Goal: Task Accomplishment & Management: Complete application form

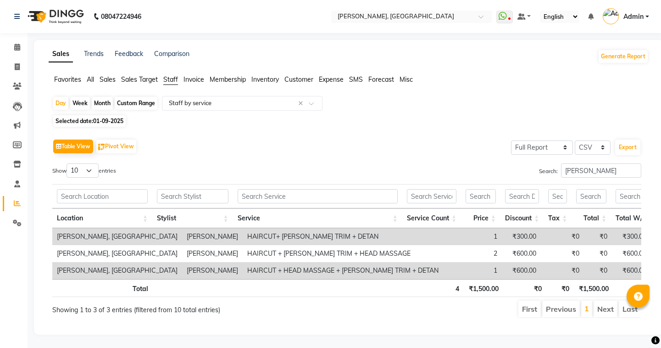
select select "full_report"
select select "csv"
click at [15, 68] on icon at bounding box center [17, 66] width 5 height 7
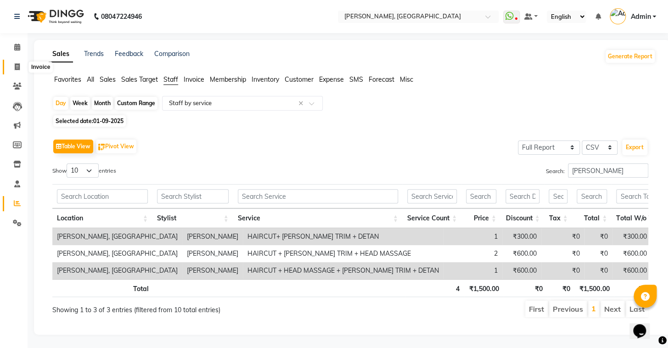
select select "8667"
select select "service"
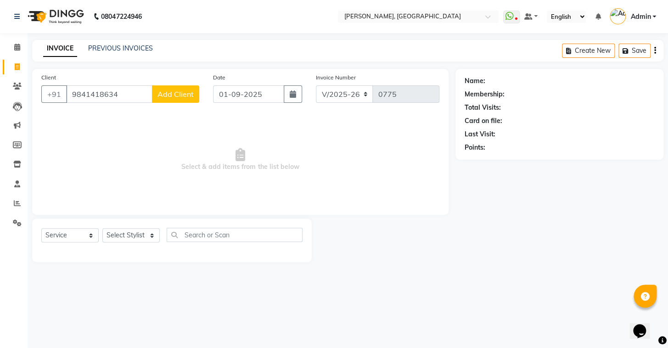
type input "9841418634"
click at [184, 105] on div "Client [PHONE_NUMBER] Add Client" at bounding box center [120, 92] width 172 height 38
click at [180, 95] on span "Add Client" at bounding box center [175, 94] width 36 height 9
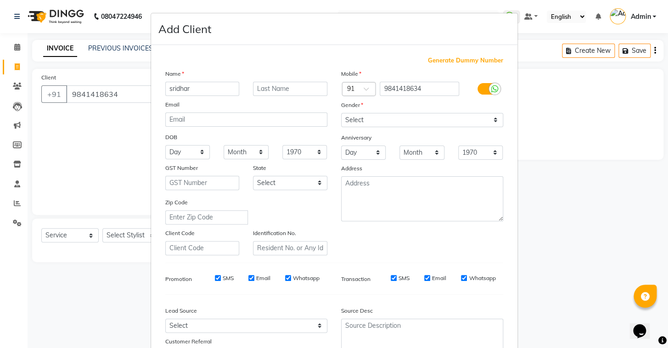
type input "sridhar"
click at [275, 84] on input "text" at bounding box center [290, 89] width 74 height 14
type input "e"
click at [399, 122] on select "Select [DEMOGRAPHIC_DATA] [DEMOGRAPHIC_DATA] Other Prefer Not To Say" at bounding box center [422, 120] width 162 height 14
select select "[DEMOGRAPHIC_DATA]"
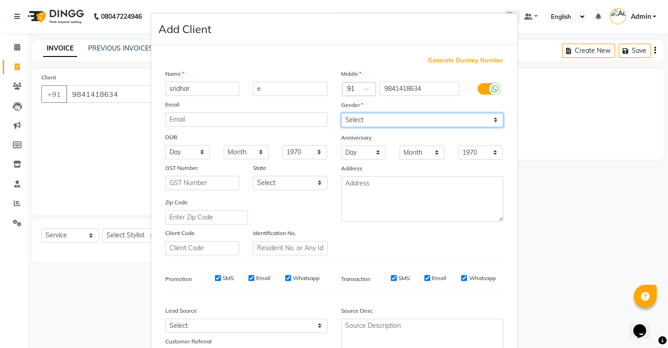
click at [341, 113] on select "Select [DEMOGRAPHIC_DATA] [DEMOGRAPHIC_DATA] Other Prefer Not To Say" at bounding box center [422, 120] width 162 height 14
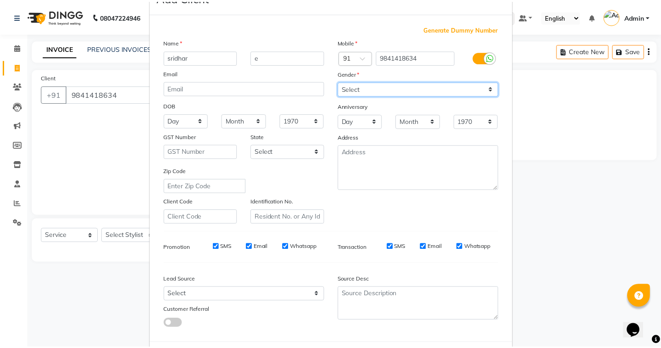
scroll to position [78, 0]
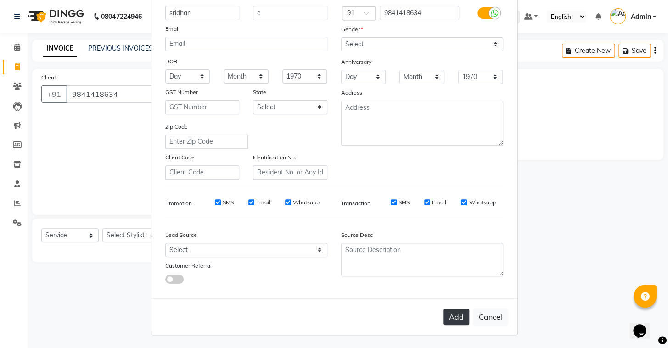
click at [449, 314] on button "Add" at bounding box center [456, 316] width 26 height 17
select select
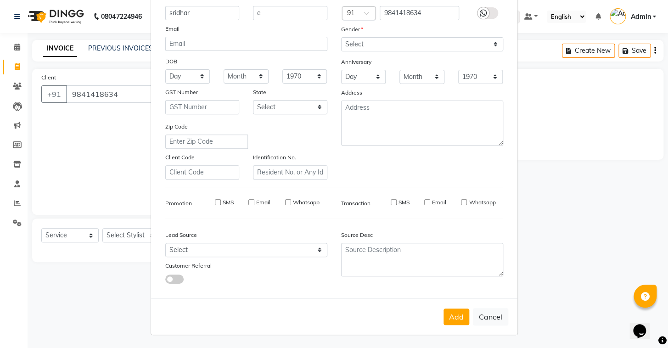
select select
checkbox input "false"
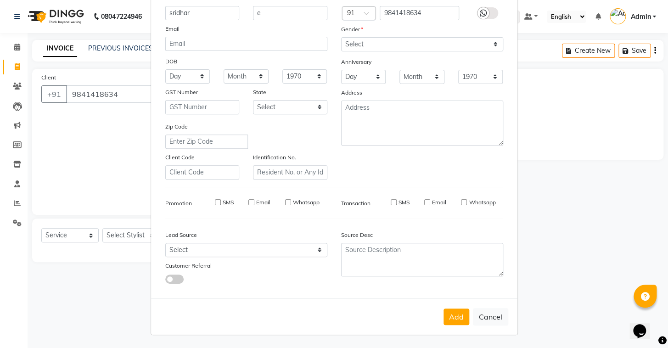
checkbox input "false"
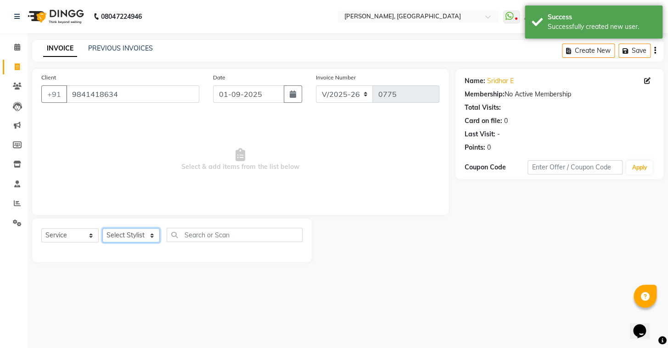
click at [113, 237] on select "Select Stylist Admin AMEER [PERSON_NAME] [PERSON_NAME] [PERSON_NAME]" at bounding box center [130, 235] width 57 height 14
select select "87513"
click at [102, 228] on select "Select Stylist Admin AMEER [PERSON_NAME] [PERSON_NAME] [PERSON_NAME]" at bounding box center [130, 235] width 57 height 14
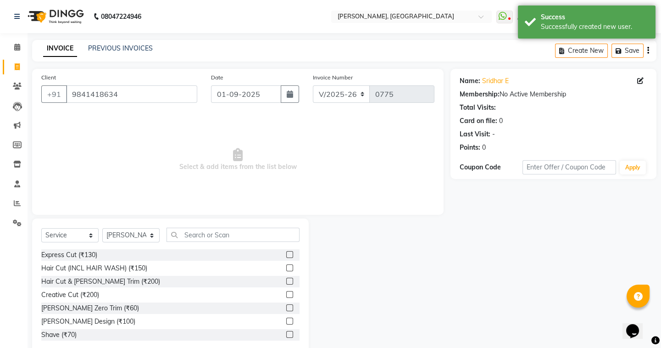
click at [286, 282] on label at bounding box center [289, 281] width 7 height 7
click at [286, 282] on input "checkbox" at bounding box center [289, 282] width 6 height 6
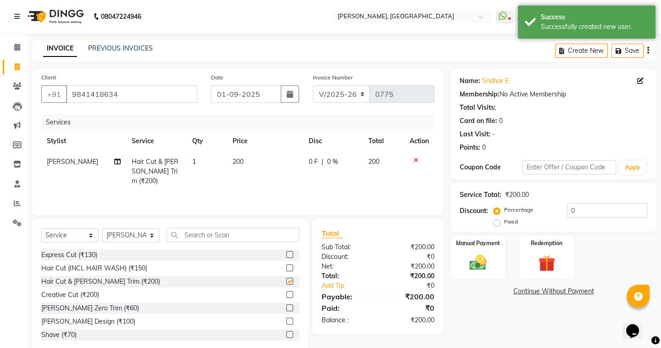
checkbox input "false"
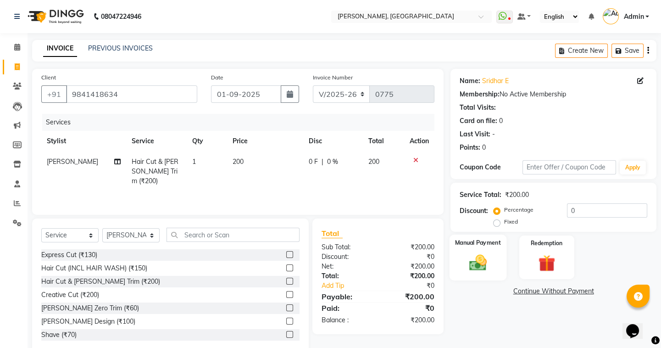
click at [496, 258] on div "Manual Payment" at bounding box center [478, 257] width 57 height 45
click at [528, 292] on span "UPI" at bounding box center [524, 291] width 14 height 11
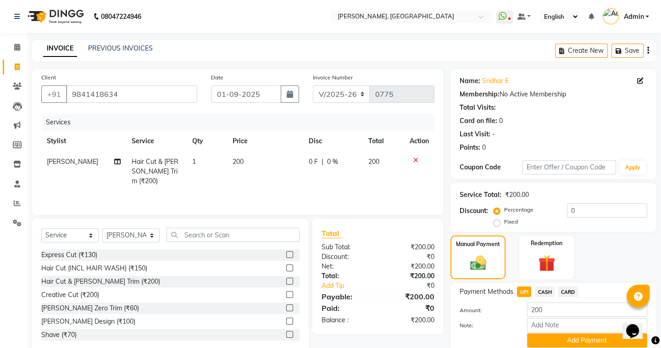
scroll to position [36, 0]
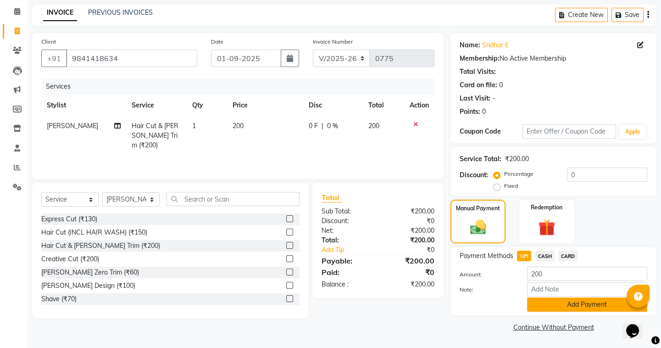
click at [537, 299] on button "Add Payment" at bounding box center [587, 304] width 120 height 14
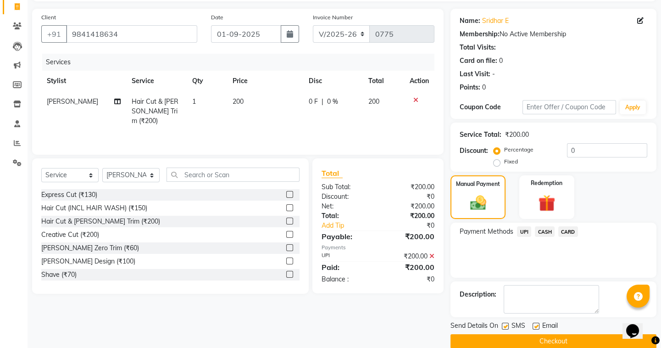
scroll to position [73, 0]
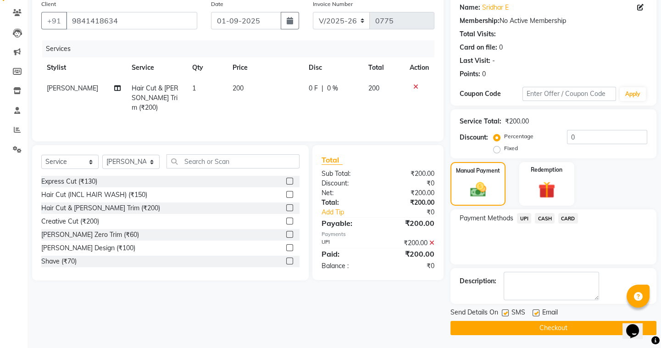
click at [530, 329] on button "Checkout" at bounding box center [554, 328] width 206 height 14
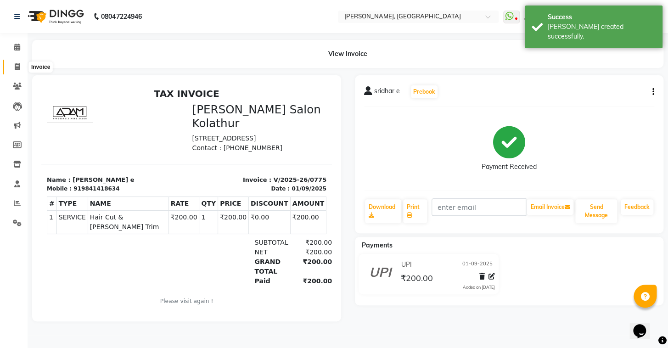
click at [18, 62] on span at bounding box center [17, 67] width 16 height 11
select select "8667"
select select "service"
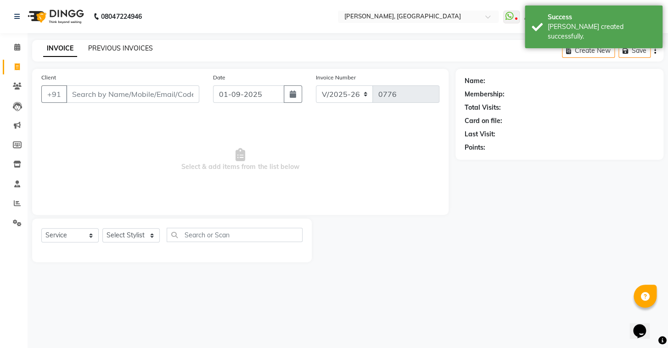
click at [130, 48] on link "PREVIOUS INVOICES" at bounding box center [120, 48] width 65 height 8
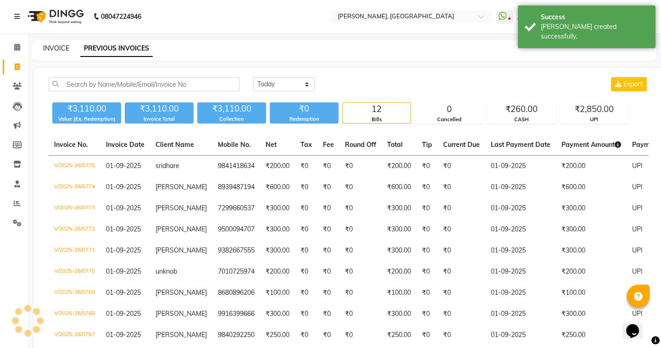
click at [60, 47] on link "INVOICE" at bounding box center [56, 48] width 26 height 8
select select "8667"
select select "service"
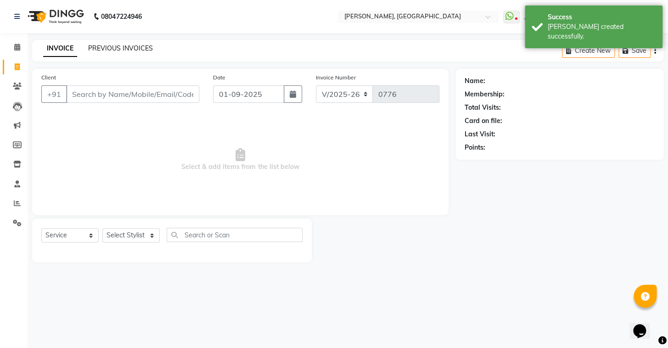
click at [131, 45] on link "PREVIOUS INVOICES" at bounding box center [120, 48] width 65 height 8
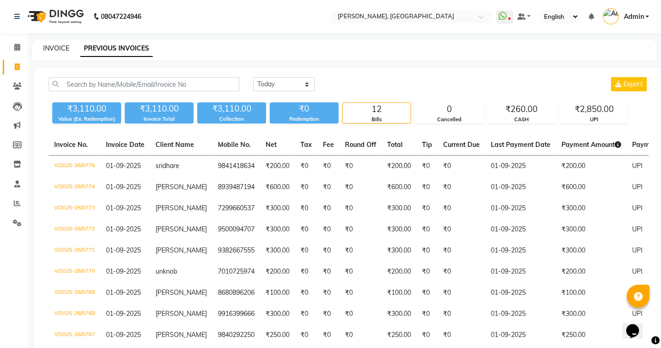
click at [55, 45] on link "INVOICE" at bounding box center [56, 48] width 26 height 8
select select "8667"
select select "service"
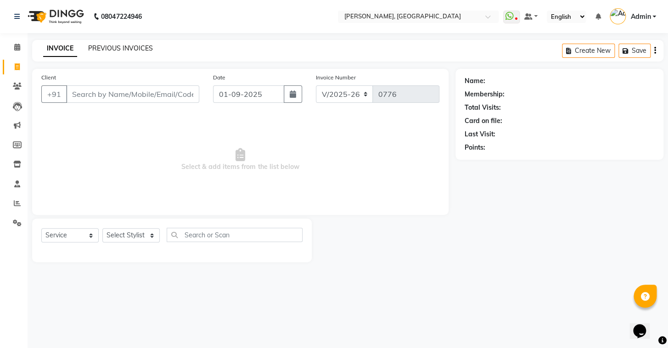
click at [119, 48] on link "PREVIOUS INVOICES" at bounding box center [120, 48] width 65 height 8
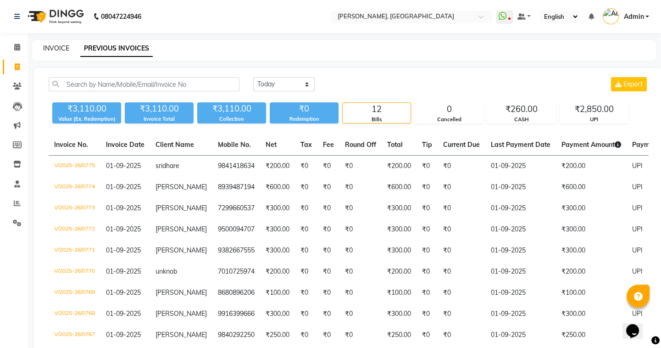
click at [58, 51] on link "INVOICE" at bounding box center [56, 48] width 26 height 8
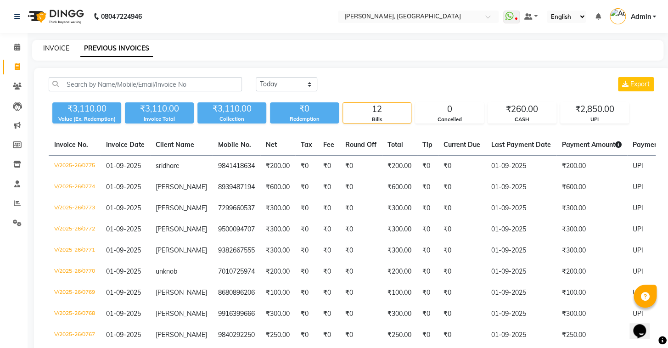
select select "8667"
select select "service"
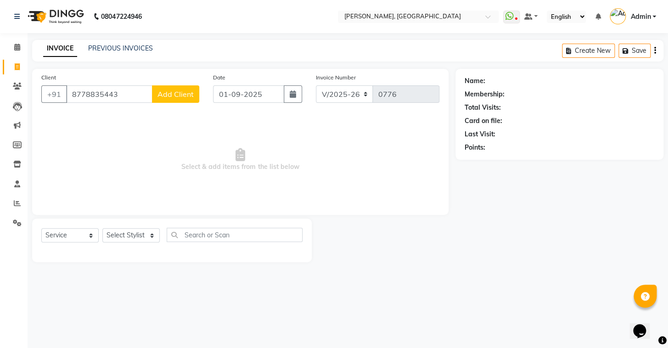
type input "8778835443"
click at [182, 94] on span "Add Client" at bounding box center [175, 94] width 36 height 9
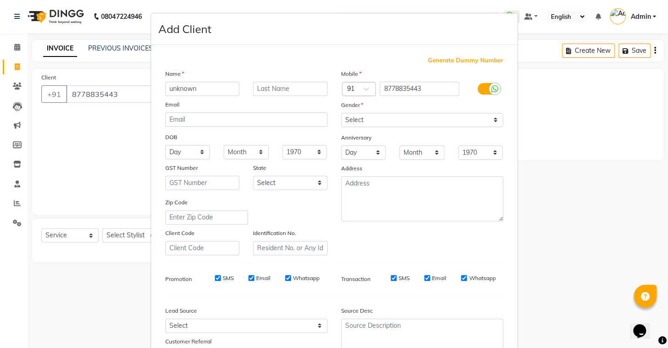
type input "unknown"
drag, startPoint x: 365, startPoint y: 117, endPoint x: 367, endPoint y: 125, distance: 8.0
click at [365, 117] on select "Select [DEMOGRAPHIC_DATA] [DEMOGRAPHIC_DATA] Other Prefer Not To Say" at bounding box center [422, 120] width 162 height 14
select select "[DEMOGRAPHIC_DATA]"
click at [341, 113] on select "Select [DEMOGRAPHIC_DATA] [DEMOGRAPHIC_DATA] Other Prefer Not To Say" at bounding box center [422, 120] width 162 height 14
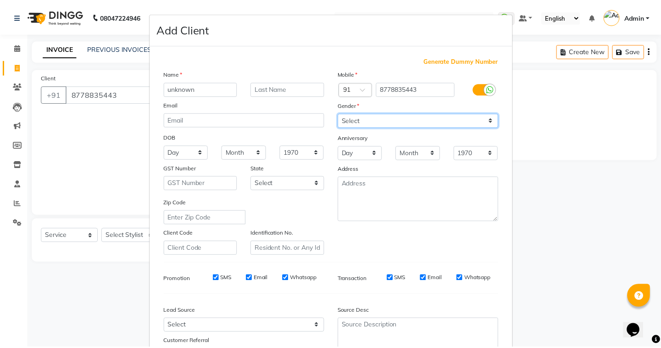
scroll to position [78, 0]
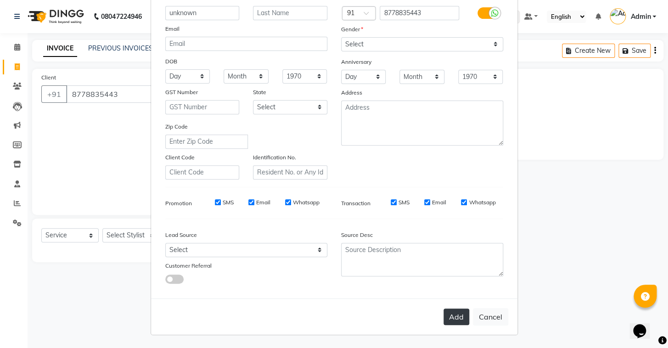
click at [449, 316] on button "Add" at bounding box center [456, 316] width 26 height 17
select select
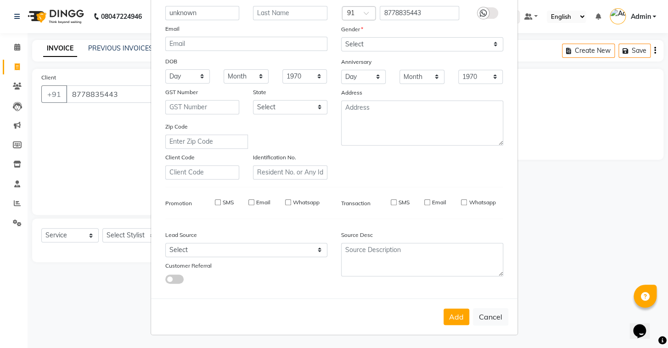
select select
checkbox input "false"
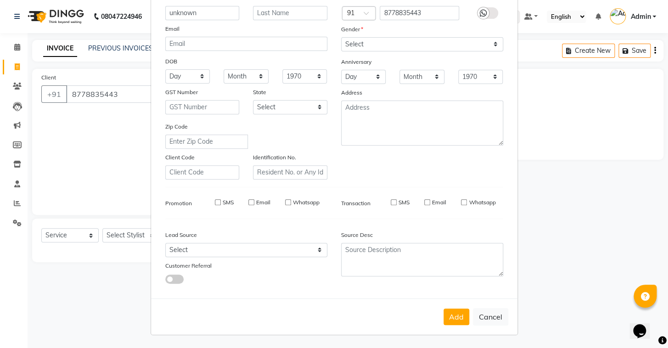
checkbox input "false"
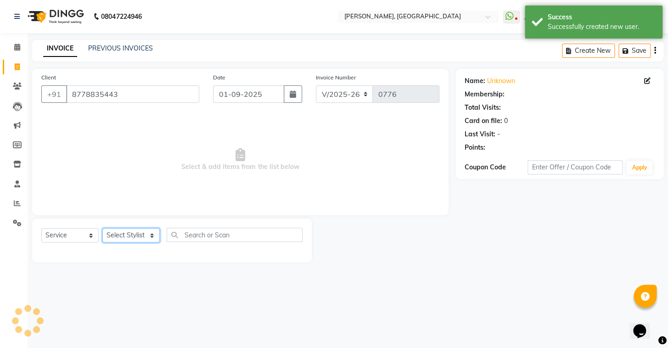
drag, startPoint x: 132, startPoint y: 232, endPoint x: 134, endPoint y: 237, distance: 5.5
click at [132, 232] on select "Select Stylist Admin AMEER [PERSON_NAME] [PERSON_NAME] [PERSON_NAME]" at bounding box center [130, 235] width 57 height 14
select select "87511"
click at [102, 228] on select "Select Stylist Admin AMEER [PERSON_NAME] [PERSON_NAME] [PERSON_NAME]" at bounding box center [130, 235] width 57 height 14
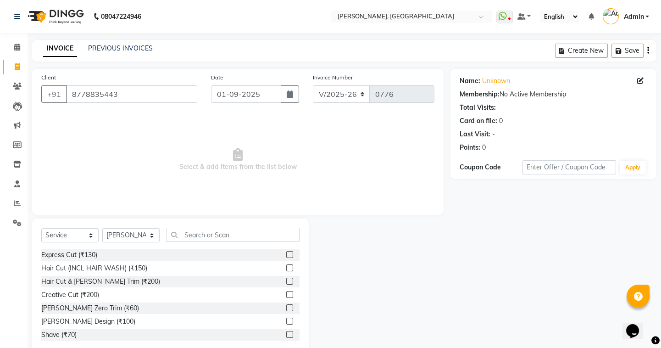
click at [286, 280] on label at bounding box center [289, 281] width 7 height 7
click at [286, 280] on input "checkbox" at bounding box center [289, 282] width 6 height 6
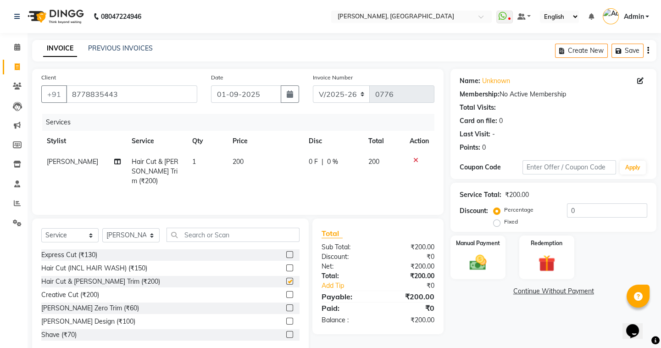
checkbox input "false"
click at [499, 255] on div "Manual Payment" at bounding box center [478, 257] width 57 height 45
click at [544, 290] on span "CASH" at bounding box center [545, 291] width 20 height 11
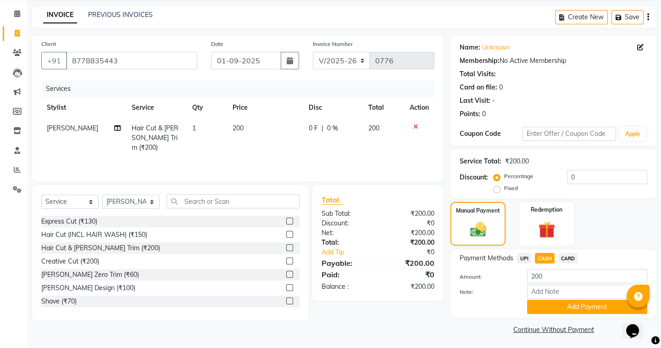
scroll to position [36, 0]
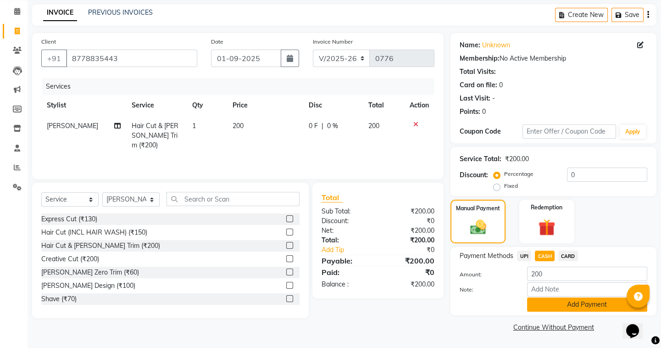
click at [542, 305] on button "Add Payment" at bounding box center [587, 304] width 120 height 14
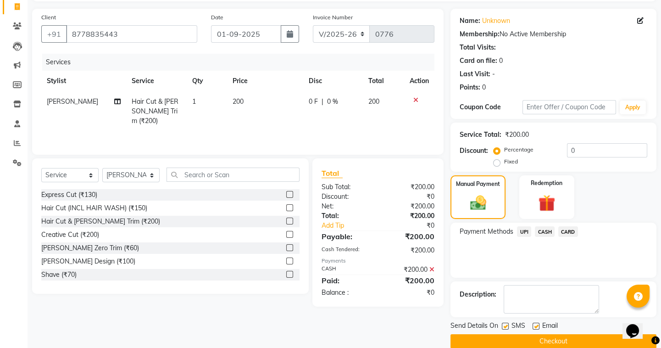
scroll to position [73, 0]
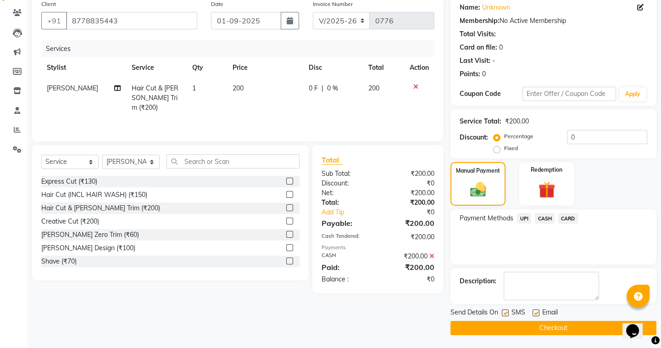
click at [486, 321] on button "Checkout" at bounding box center [554, 328] width 206 height 14
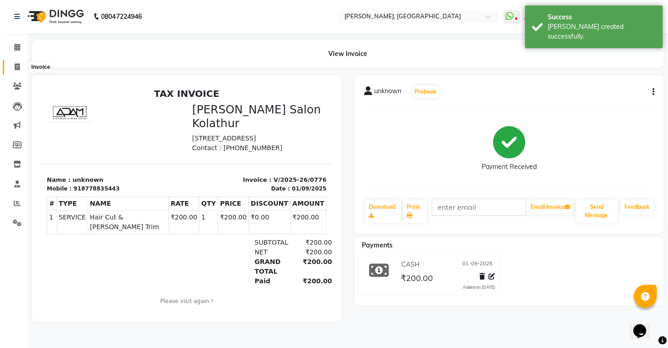
click at [13, 69] on span at bounding box center [17, 67] width 16 height 11
select select "8667"
select select "service"
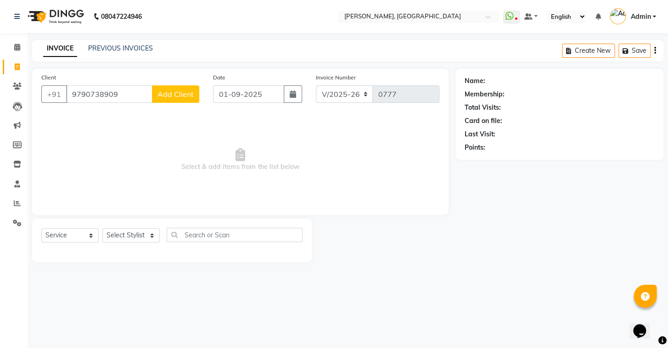
type input "9790738909"
click at [167, 95] on span "Add Client" at bounding box center [175, 94] width 36 height 9
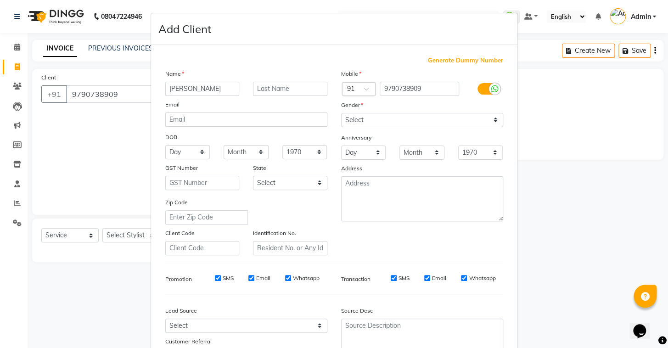
type input "[PERSON_NAME]"
click at [465, 116] on select "Select [DEMOGRAPHIC_DATA] [DEMOGRAPHIC_DATA] Other Prefer Not To Say" at bounding box center [422, 120] width 162 height 14
select select "[DEMOGRAPHIC_DATA]"
click at [341, 113] on select "Select [DEMOGRAPHIC_DATA] [DEMOGRAPHIC_DATA] Other Prefer Not To Say" at bounding box center [422, 120] width 162 height 14
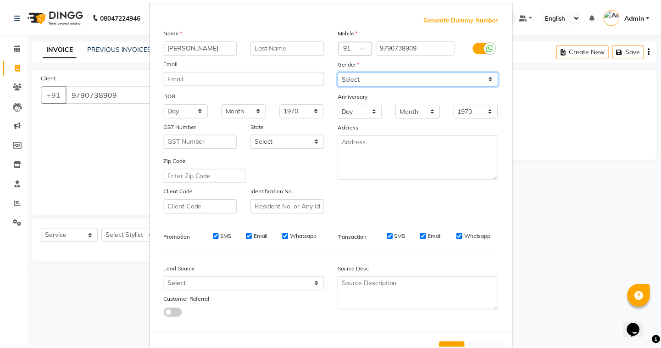
scroll to position [78, 0]
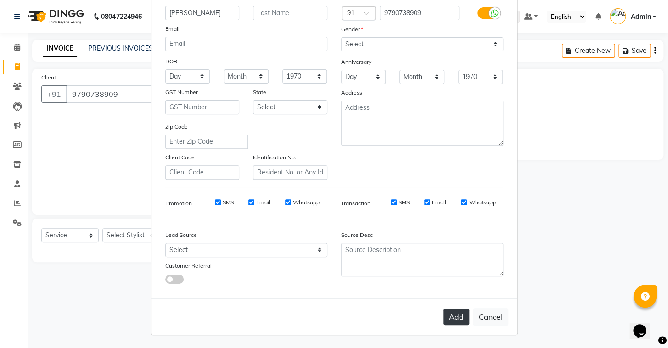
click at [463, 315] on button "Add" at bounding box center [456, 316] width 26 height 17
select select
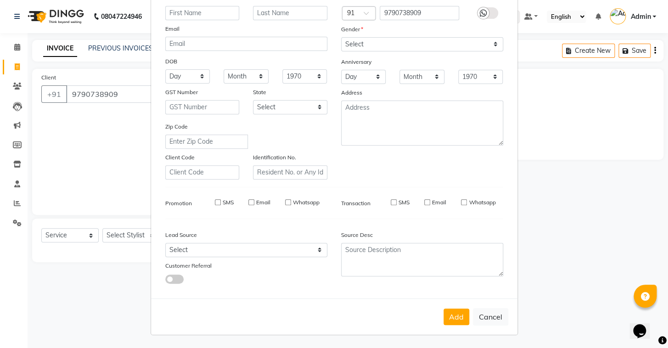
select select
checkbox input "false"
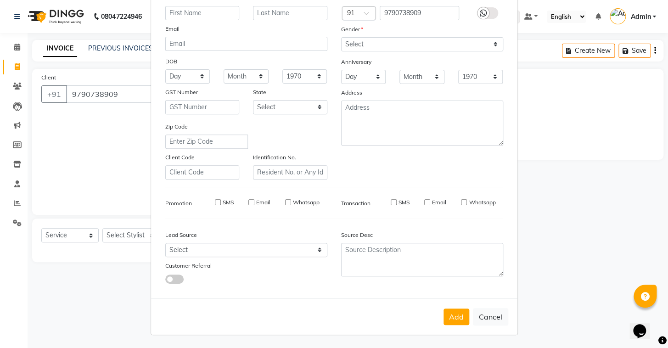
checkbox input "false"
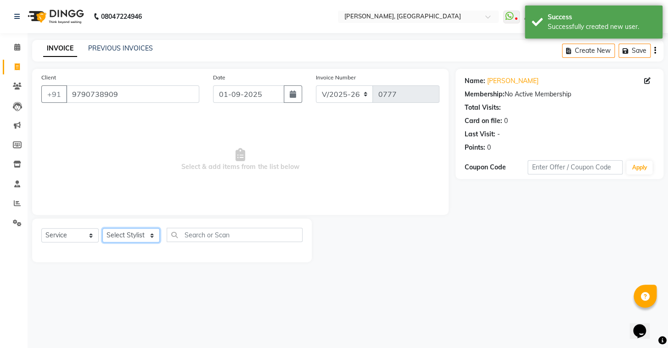
click at [124, 237] on select "Select Stylist Admin AMEER [PERSON_NAME] [PERSON_NAME] [PERSON_NAME]" at bounding box center [130, 235] width 57 height 14
select select "87511"
click at [102, 228] on select "Select Stylist Admin AMEER [PERSON_NAME] [PERSON_NAME] [PERSON_NAME]" at bounding box center [130, 235] width 57 height 14
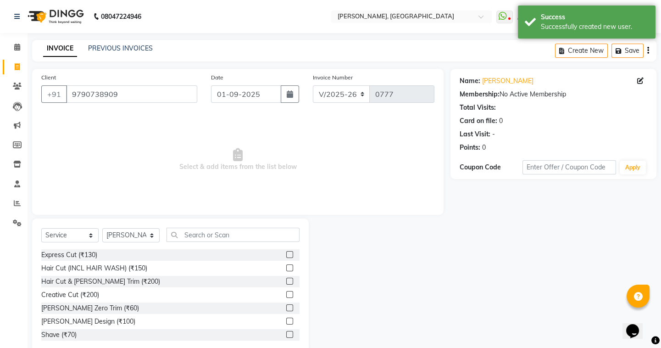
click at [286, 257] on label at bounding box center [289, 254] width 7 height 7
click at [286, 257] on input "checkbox" at bounding box center [289, 255] width 6 height 6
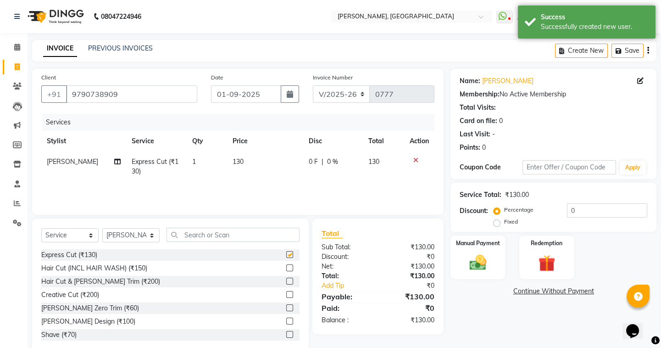
checkbox input "false"
click at [487, 249] on div "Manual Payment" at bounding box center [478, 257] width 57 height 45
click at [522, 292] on span "UPI" at bounding box center [524, 291] width 14 height 11
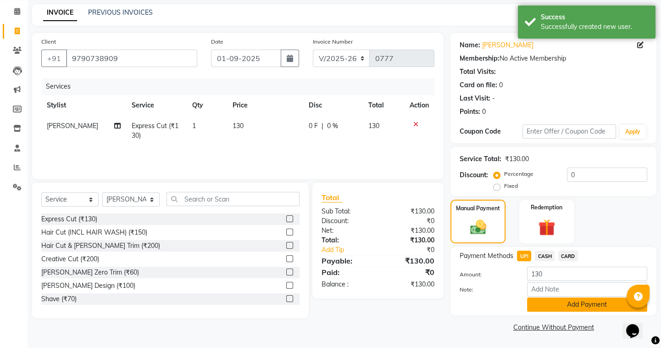
click at [552, 298] on button "Add Payment" at bounding box center [587, 304] width 120 height 14
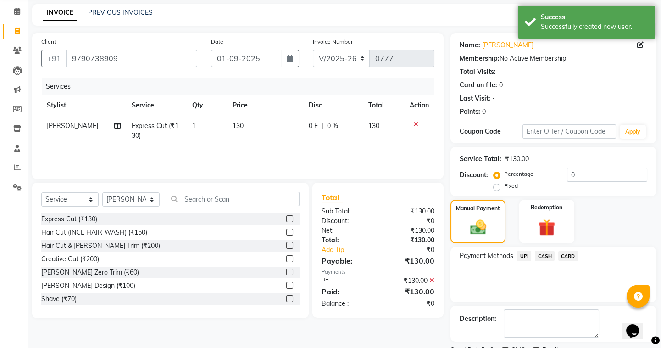
scroll to position [73, 0]
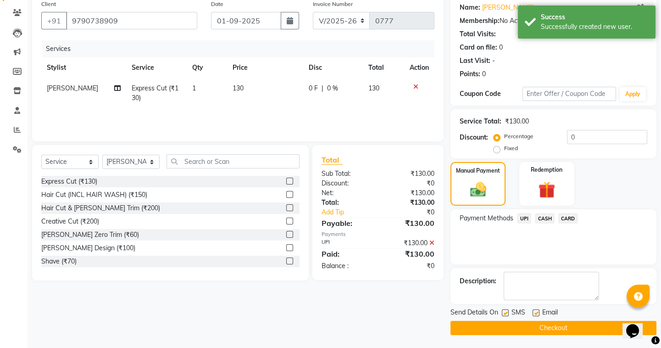
click at [534, 323] on button "Checkout" at bounding box center [554, 328] width 206 height 14
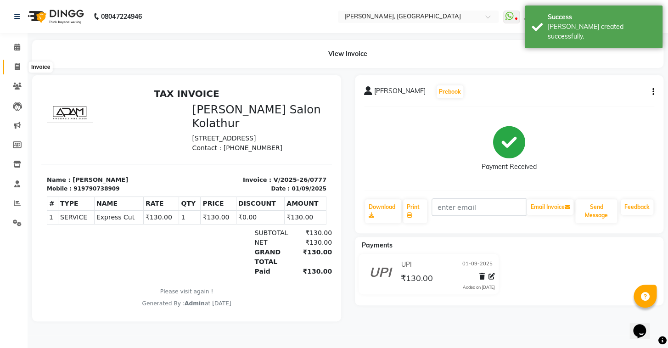
click at [13, 66] on span at bounding box center [17, 67] width 16 height 11
select select "service"
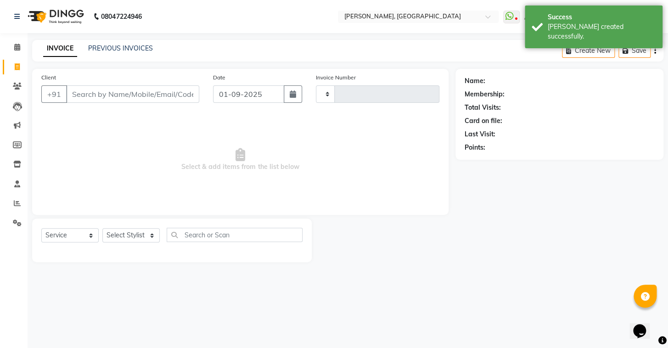
type input "0778"
select select "8667"
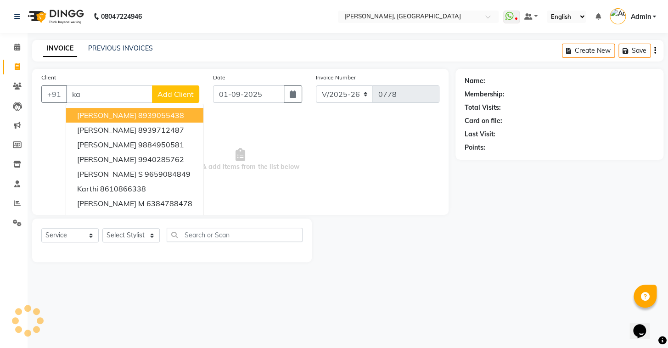
type input "k"
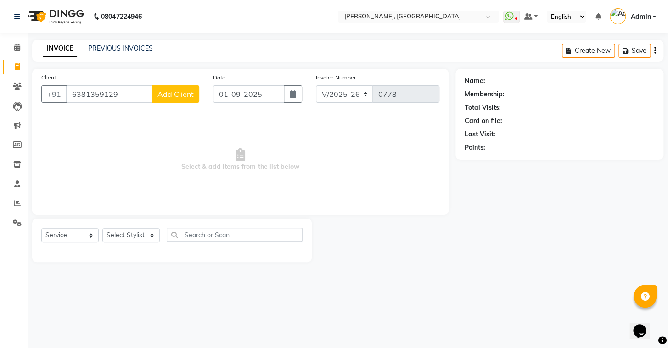
type input "6381359129"
click at [192, 96] on span "Add Client" at bounding box center [175, 94] width 36 height 9
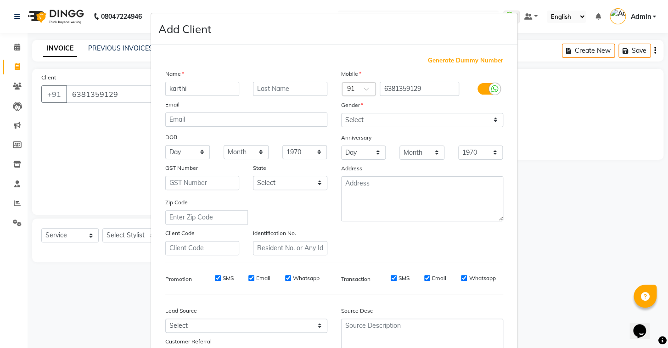
type input "karthi"
click at [349, 118] on select "Select [DEMOGRAPHIC_DATA] [DEMOGRAPHIC_DATA] Other Prefer Not To Say" at bounding box center [422, 120] width 162 height 14
select select "[DEMOGRAPHIC_DATA]"
click at [341, 113] on select "Select [DEMOGRAPHIC_DATA] [DEMOGRAPHIC_DATA] Other Prefer Not To Say" at bounding box center [422, 120] width 162 height 14
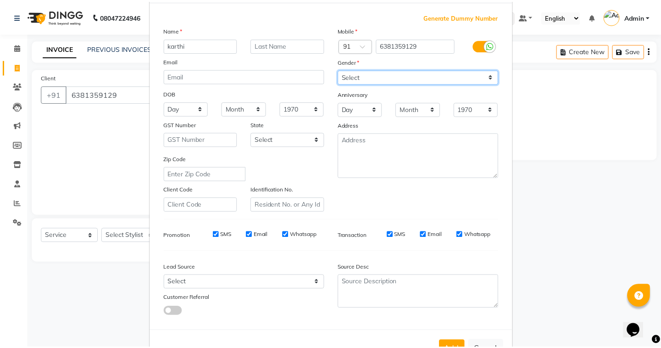
scroll to position [78, 0]
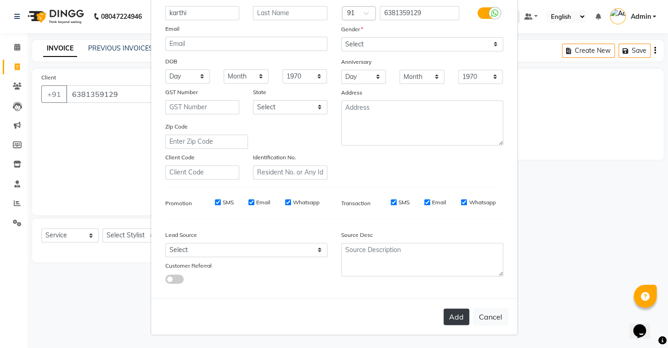
click at [463, 317] on button "Add" at bounding box center [456, 316] width 26 height 17
select select
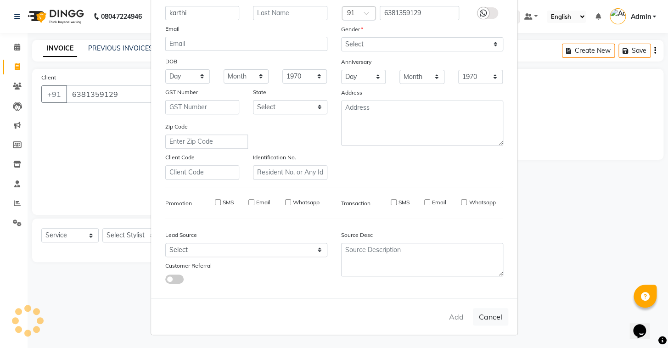
select select
checkbox input "false"
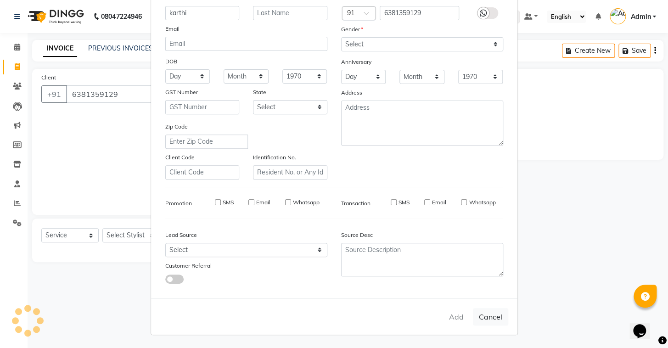
checkbox input "false"
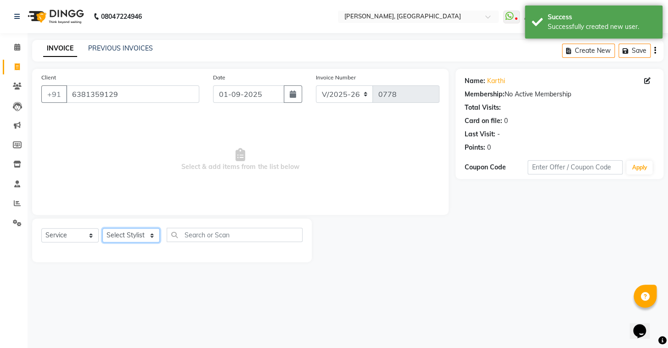
click at [115, 239] on select "Select Stylist Admin AMEER [PERSON_NAME] [PERSON_NAME] [PERSON_NAME]" at bounding box center [130, 235] width 57 height 14
select select "87510"
click at [102, 228] on select "Select Stylist Admin AMEER [PERSON_NAME] [PERSON_NAME] [PERSON_NAME]" at bounding box center [130, 235] width 57 height 14
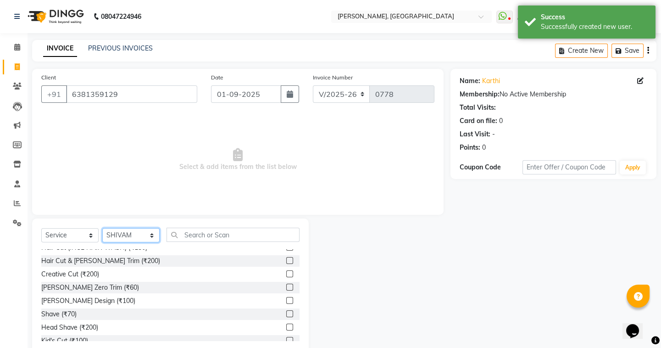
scroll to position [0, 0]
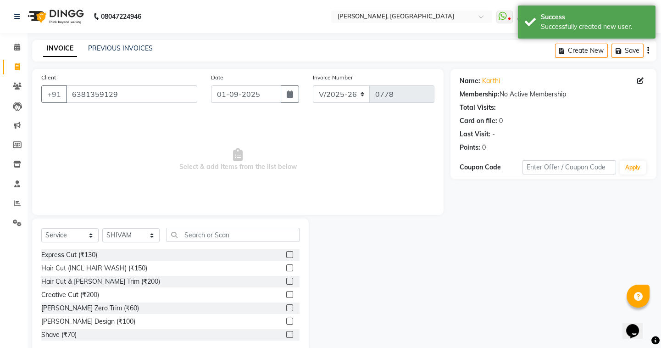
click at [286, 282] on label at bounding box center [289, 281] width 7 height 7
click at [286, 282] on input "checkbox" at bounding box center [289, 282] width 6 height 6
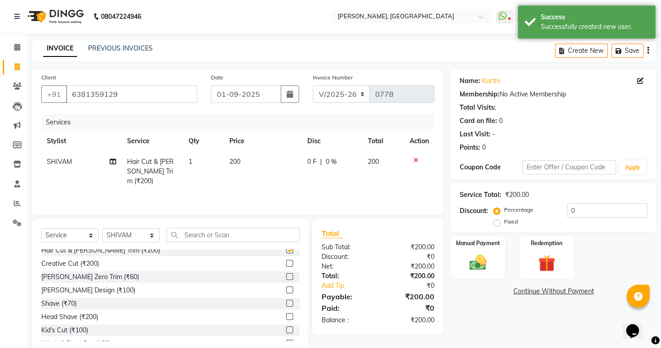
checkbox input "false"
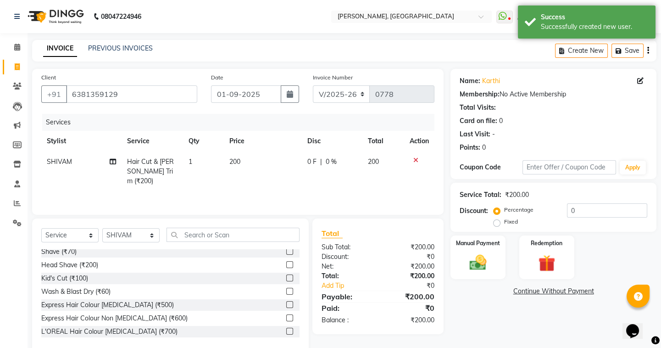
click at [286, 292] on label at bounding box center [289, 291] width 7 height 7
click at [286, 292] on input "checkbox" at bounding box center [289, 292] width 6 height 6
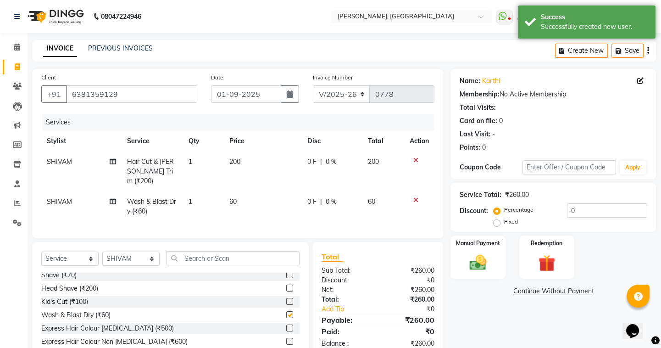
checkbox input "false"
click at [233, 197] on span "60" at bounding box center [233, 201] width 7 height 8
select select "87510"
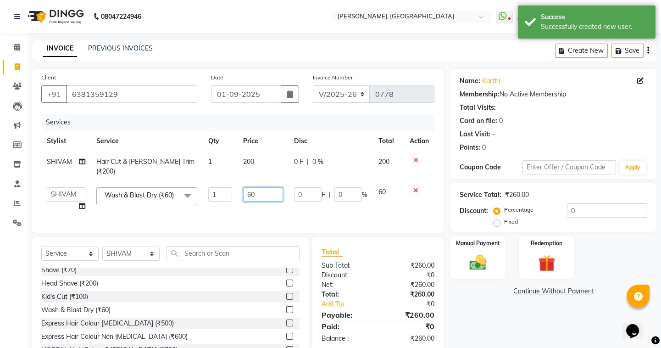
click at [251, 187] on input "60" at bounding box center [263, 194] width 40 height 14
type input "50"
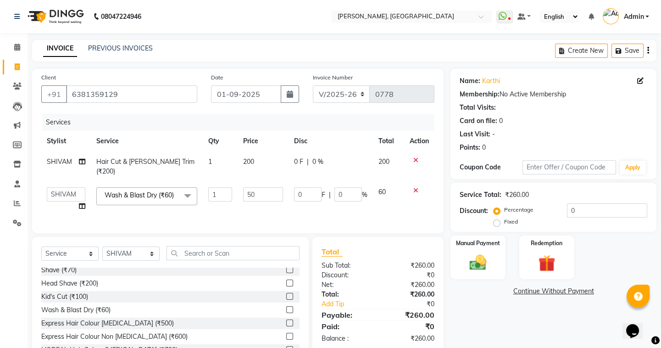
click at [426, 238] on div "Client [PHONE_NUMBER] Date [DATE] Invoice Number V/2025 V/[PHONE_NUMBER] Servic…" at bounding box center [238, 220] width 426 height 303
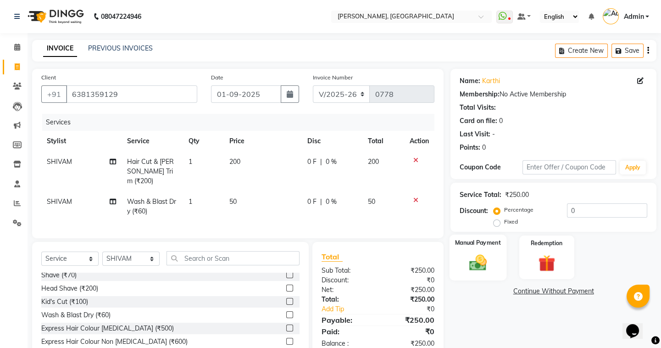
click at [496, 271] on div "Manual Payment" at bounding box center [478, 257] width 57 height 45
click at [525, 292] on span "UPI" at bounding box center [524, 291] width 14 height 11
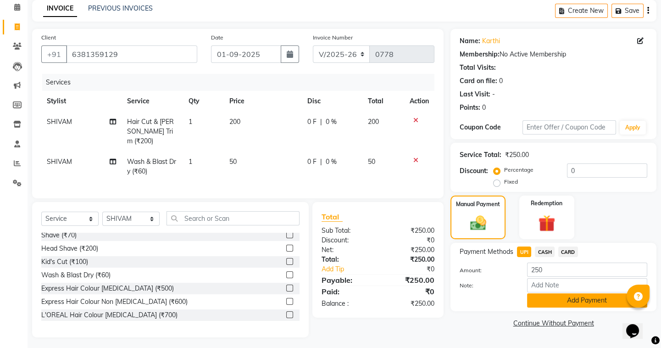
click at [550, 303] on button "Add Payment" at bounding box center [587, 300] width 120 height 14
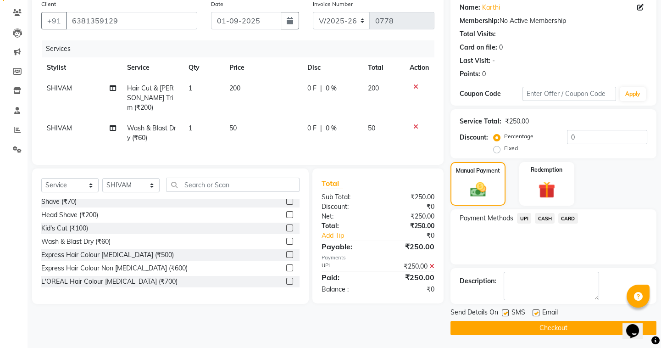
scroll to position [73, 0]
click at [536, 330] on button "Checkout" at bounding box center [554, 328] width 206 height 14
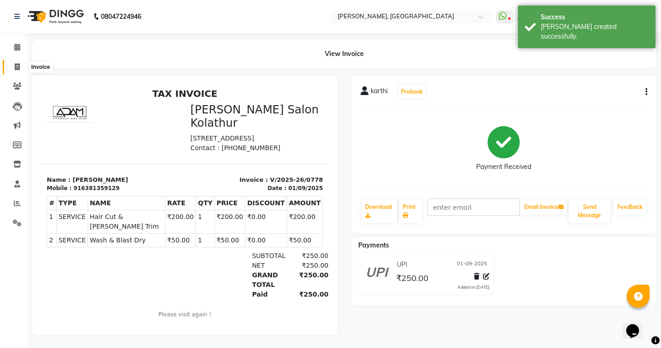
click at [16, 68] on icon at bounding box center [17, 66] width 5 height 7
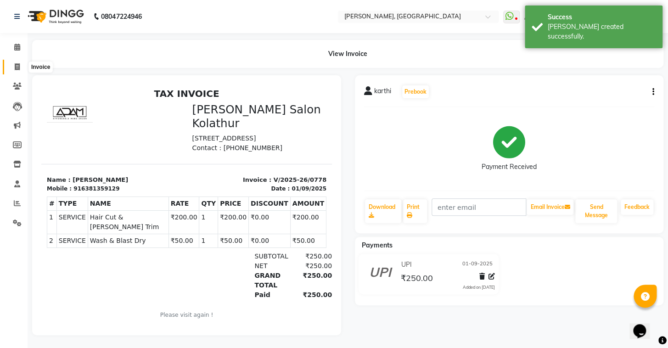
select select "8667"
select select "service"
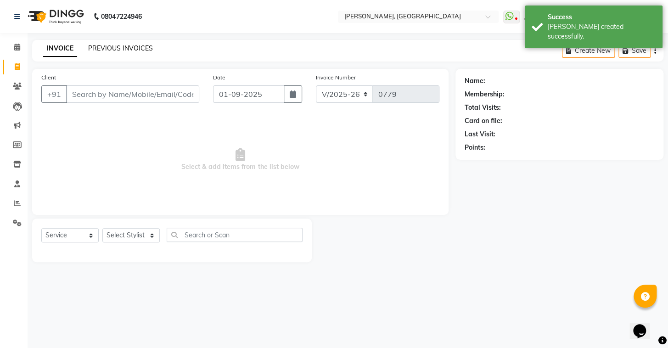
click at [108, 46] on link "PREVIOUS INVOICES" at bounding box center [120, 48] width 65 height 8
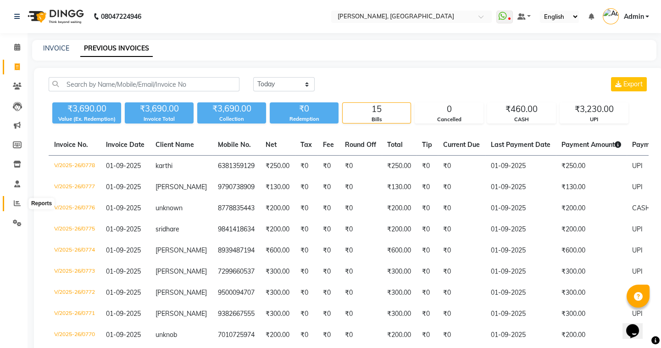
click at [17, 202] on icon at bounding box center [17, 203] width 7 height 7
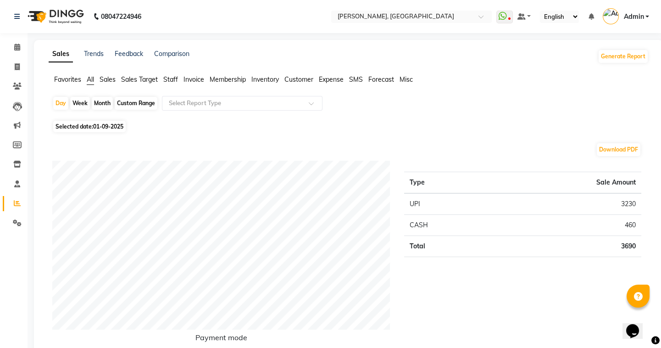
click at [168, 79] on span "Staff" at bounding box center [170, 79] width 15 height 8
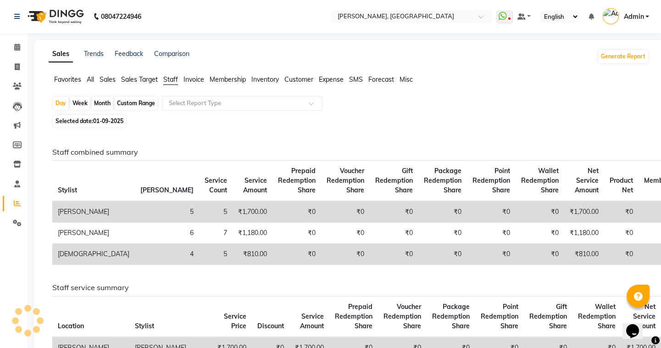
click at [196, 94] on app-reports "Favorites All Sales Sales Target Staff Invoice Membership Inventory Customer Ex…" at bounding box center [348, 282] width 611 height 414
click at [199, 107] on input "text" at bounding box center [233, 103] width 132 height 9
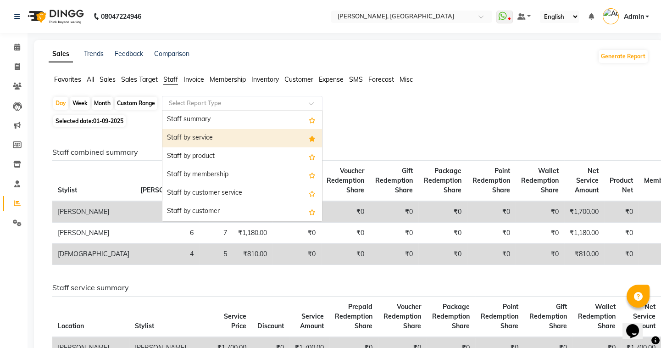
click at [207, 134] on div "Staff by service" at bounding box center [242, 138] width 160 height 18
select select "full_report"
select select "csv"
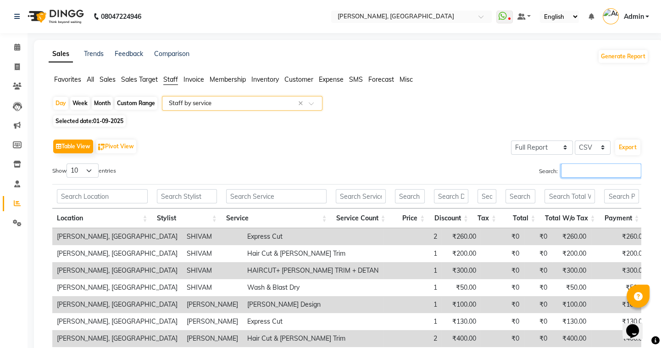
click at [588, 173] on input "Search:" at bounding box center [601, 170] width 80 height 14
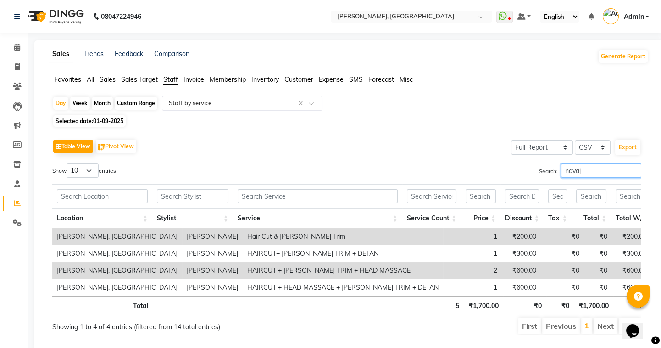
type input "navaj"
click at [18, 46] on icon at bounding box center [17, 47] width 6 height 7
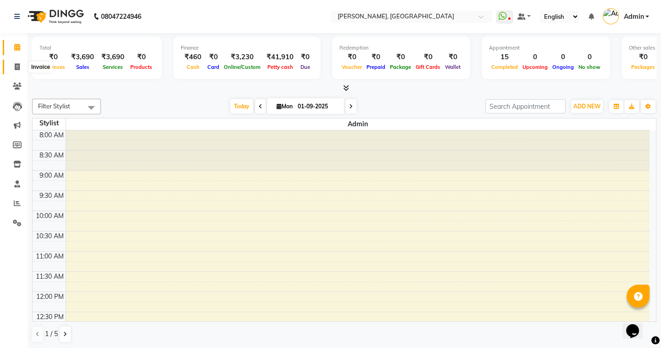
click at [17, 65] on icon at bounding box center [17, 66] width 5 height 7
select select "8667"
select select "service"
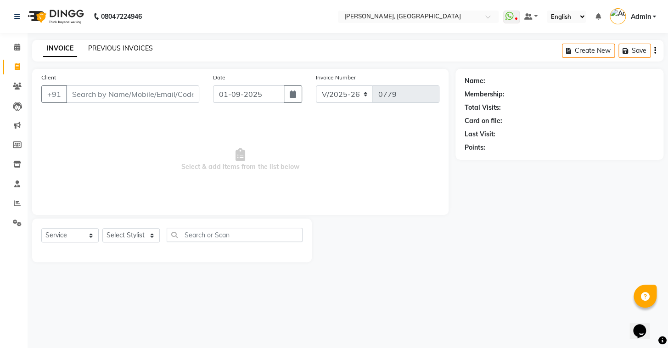
click at [98, 51] on link "PREVIOUS INVOICES" at bounding box center [120, 48] width 65 height 8
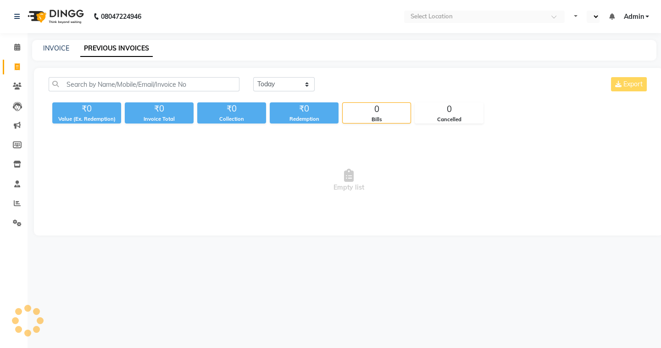
select select "en"
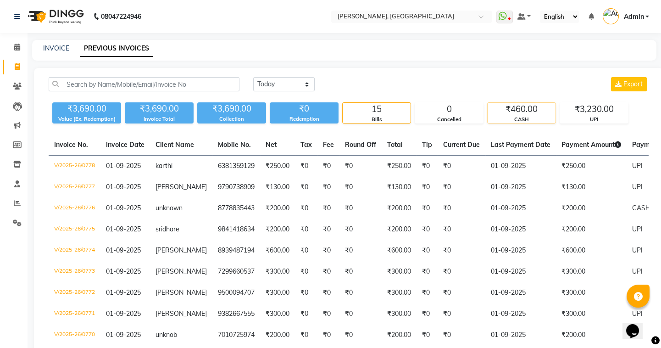
click at [511, 110] on div "₹460.00" at bounding box center [522, 109] width 68 height 13
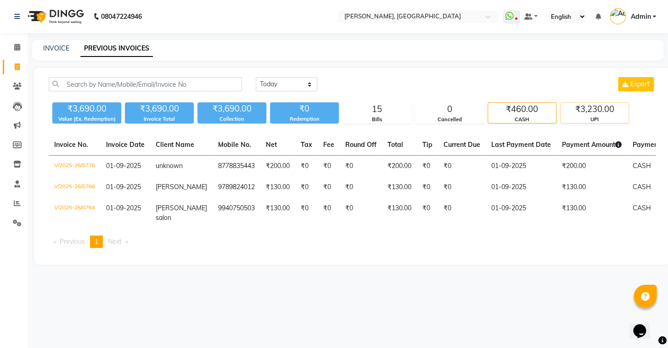
click at [591, 113] on div "₹3,230.00" at bounding box center [594, 109] width 68 height 13
